Goal: Task Accomplishment & Management: Manage account settings

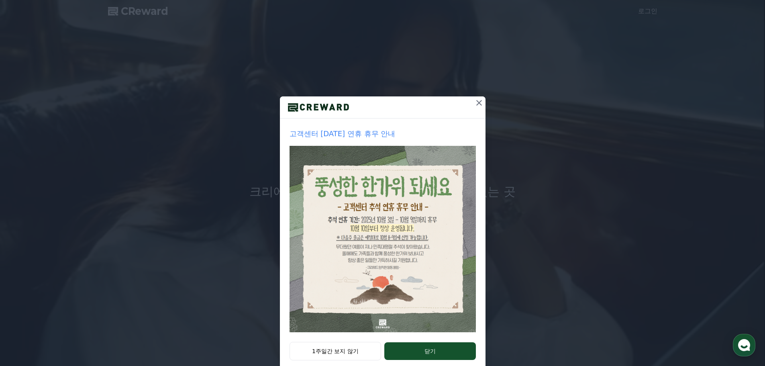
scroll to position [17, 0]
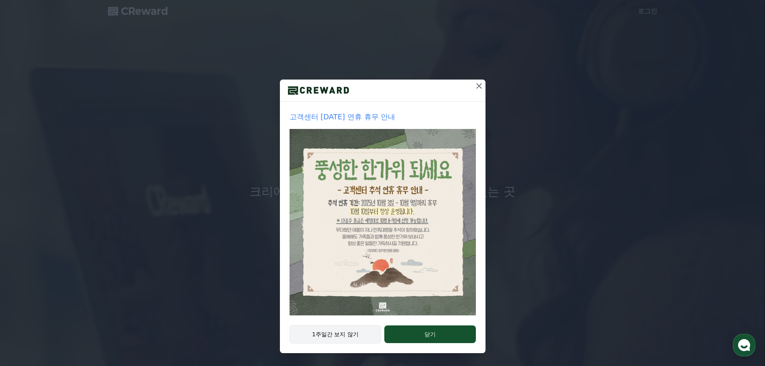
click at [323, 338] on button "1주일간 보지 않기" at bounding box center [336, 334] width 92 height 18
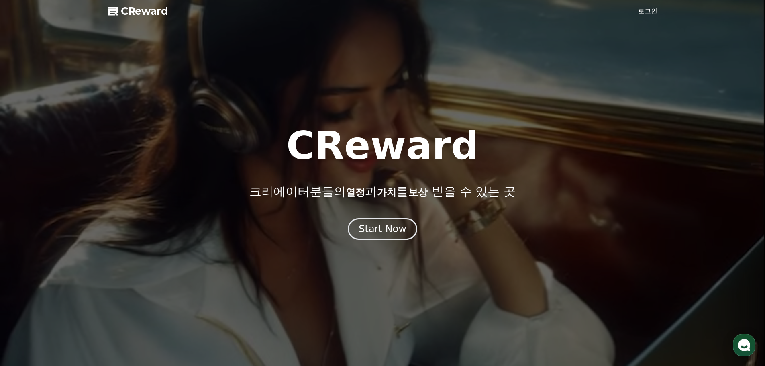
click at [647, 10] on link "로그인" at bounding box center [647, 11] width 19 height 10
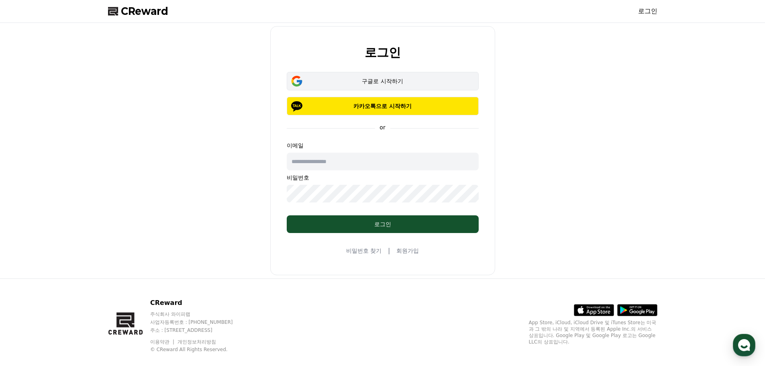
click at [348, 80] on div "구글로 시작하기" at bounding box center [383, 81] width 169 height 8
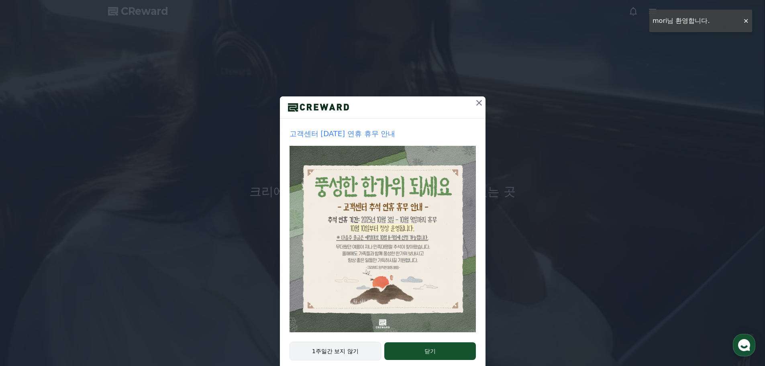
click at [320, 348] on button "1주일간 보지 않기" at bounding box center [336, 351] width 92 height 18
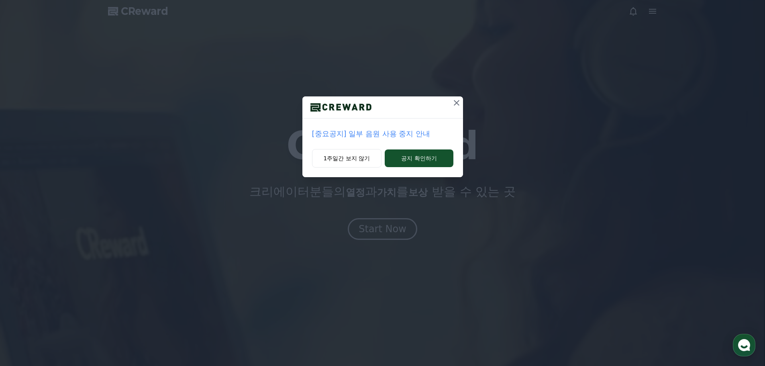
click at [513, 95] on div "[중요공지] 일부 음원 사용 중지 안내 1주일간 보지 않기 공지 확인하기" at bounding box center [382, 95] width 765 height 190
